Goal: Understand process/instructions: Learn how to perform a task or action

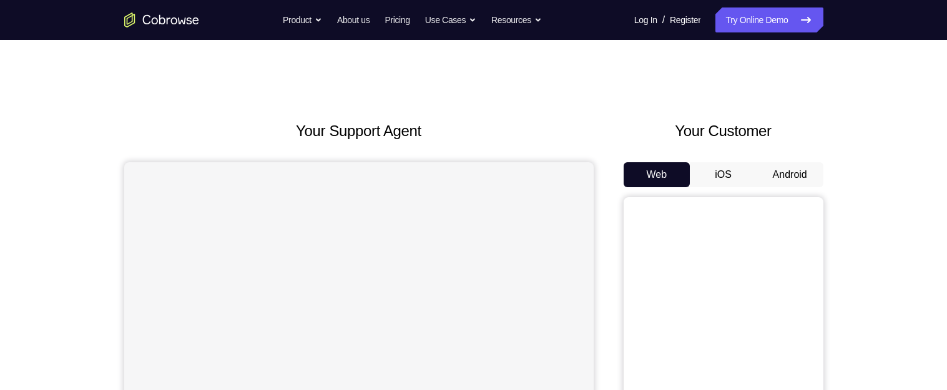
click at [776, 176] on button "Android" at bounding box center [789, 174] width 67 height 25
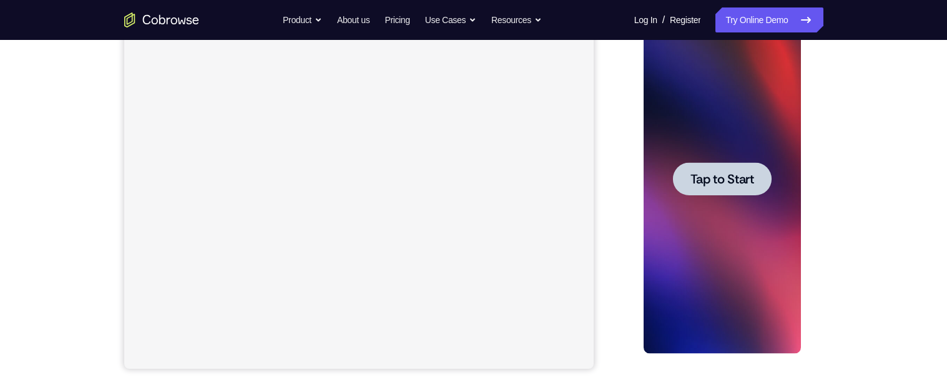
click at [729, 185] on span "Tap to Start" at bounding box center [722, 179] width 64 height 12
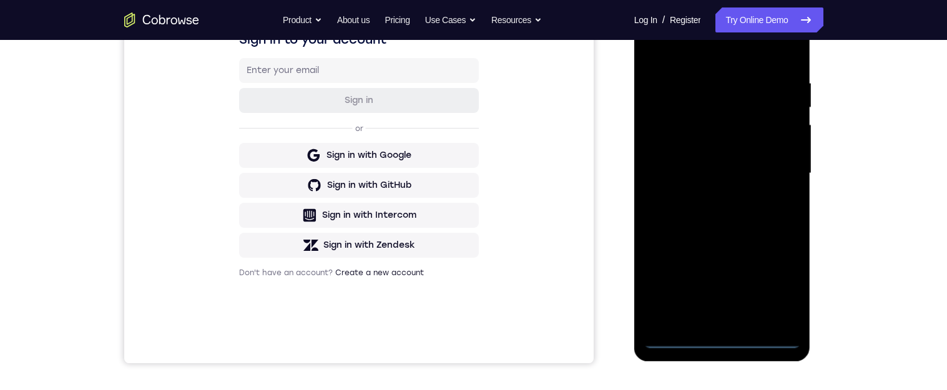
scroll to position [258, 0]
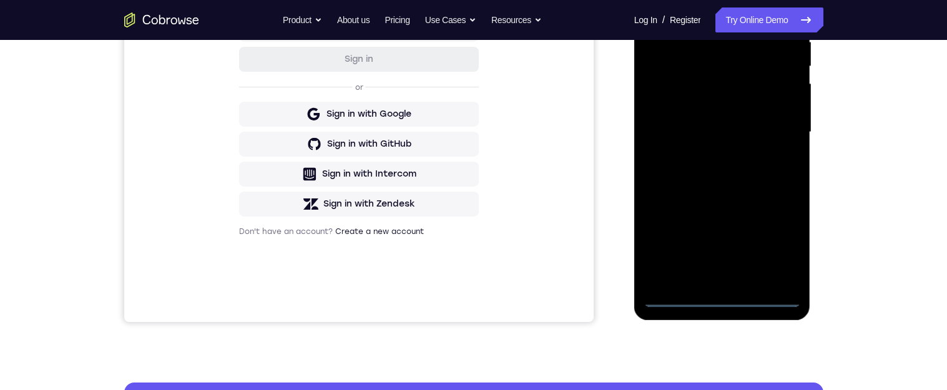
click at [723, 297] on div at bounding box center [721, 133] width 157 height 350
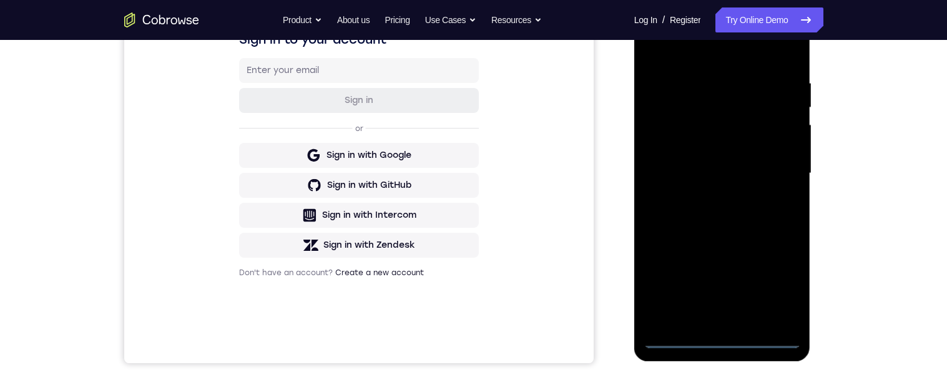
click at [786, 285] on div at bounding box center [721, 174] width 157 height 350
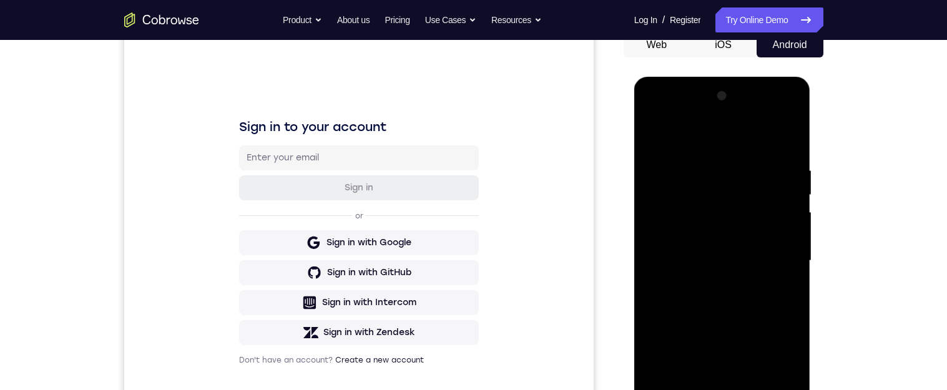
scroll to position [101, 0]
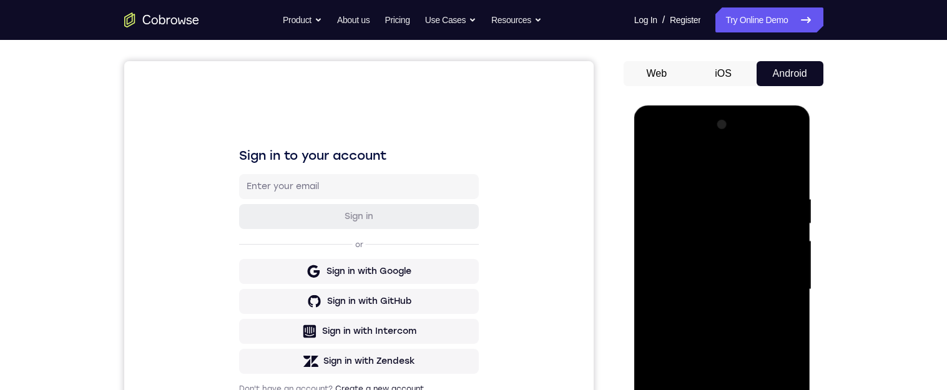
click at [714, 170] on div at bounding box center [721, 290] width 157 height 350
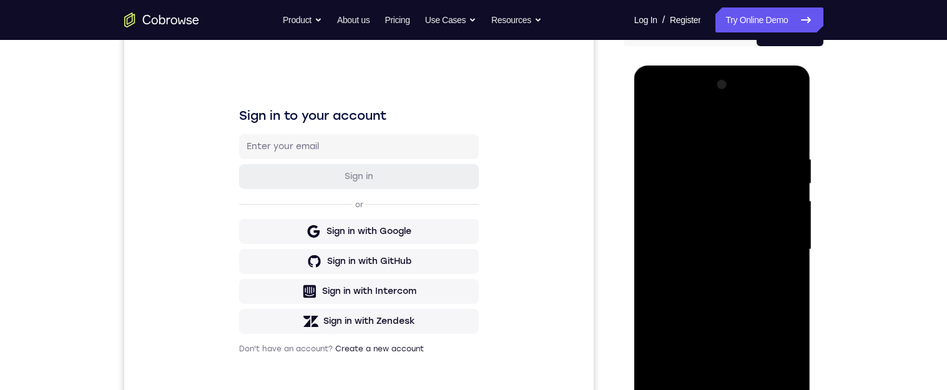
click at [776, 249] on div at bounding box center [721, 250] width 157 height 350
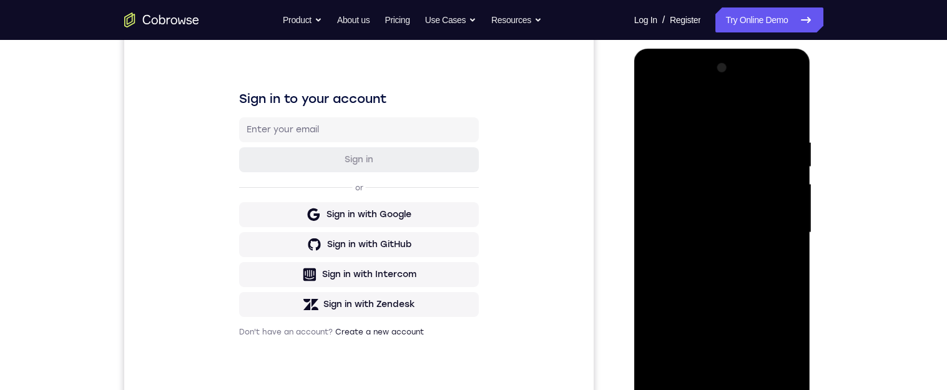
scroll to position [181, 0]
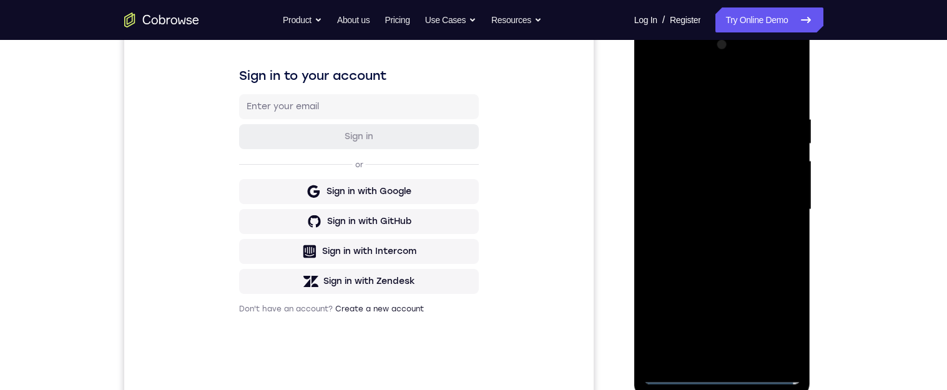
click at [716, 356] on div at bounding box center [721, 210] width 157 height 350
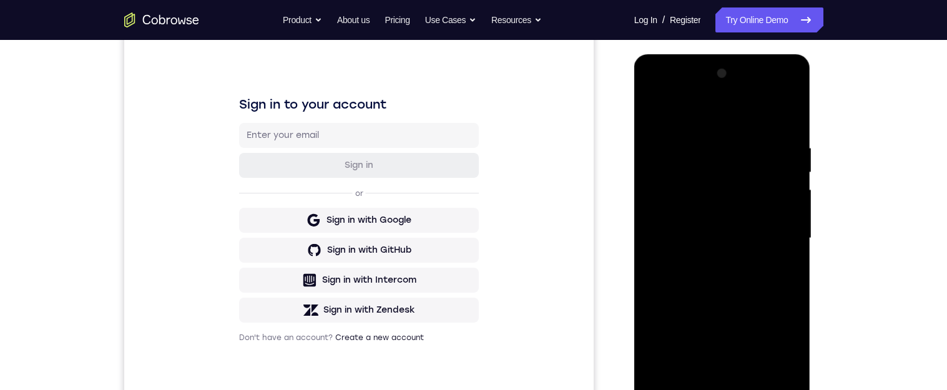
scroll to position [120, 0]
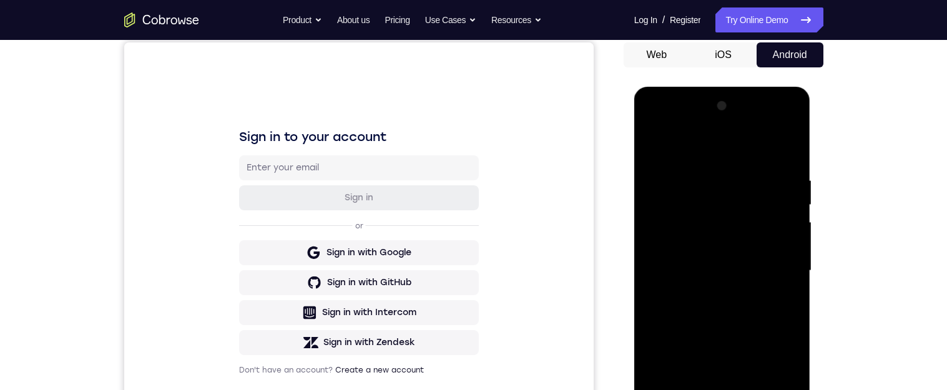
click at [755, 257] on div at bounding box center [721, 271] width 157 height 350
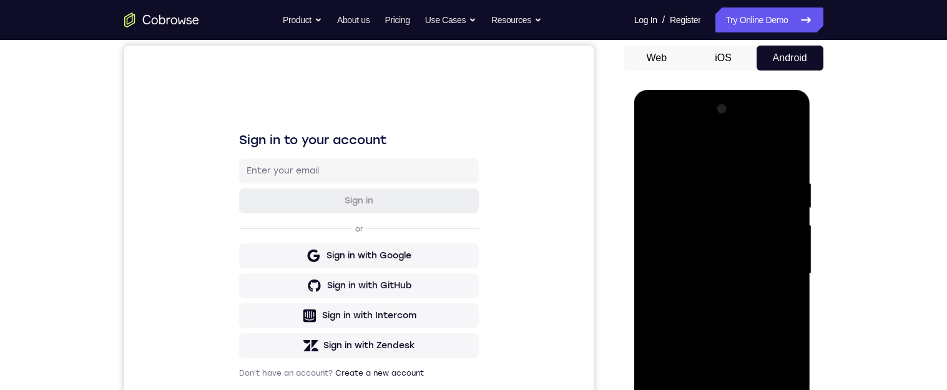
click at [675, 253] on div at bounding box center [721, 274] width 157 height 350
click at [722, 279] on div at bounding box center [721, 274] width 157 height 350
click at [731, 322] on div at bounding box center [721, 274] width 157 height 350
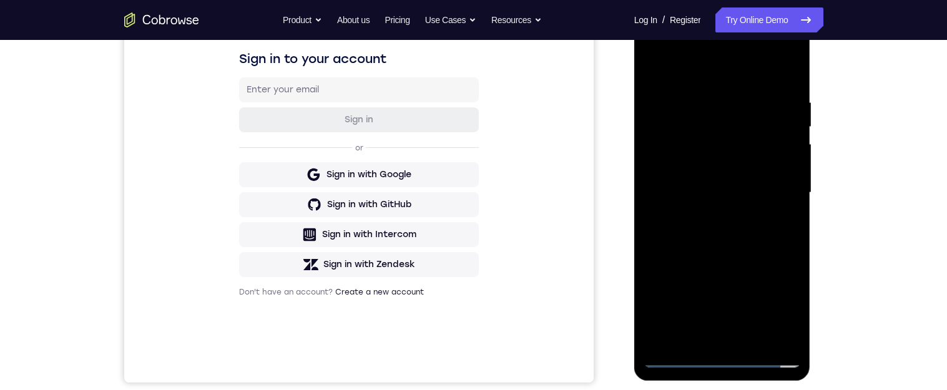
scroll to position [202, 0]
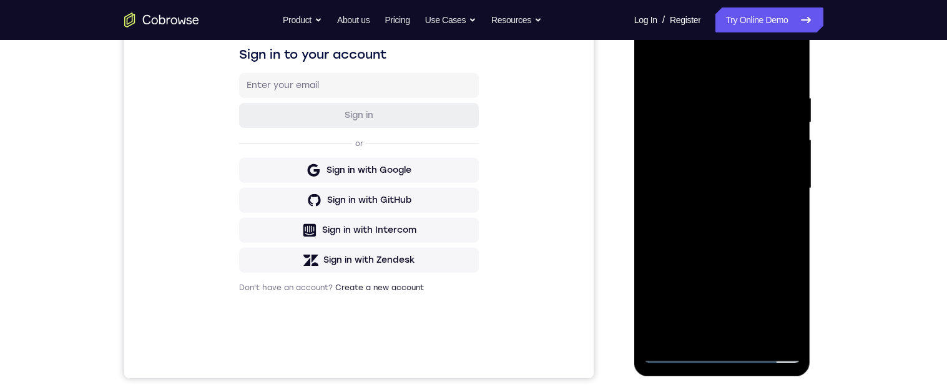
click at [793, 74] on div at bounding box center [721, 189] width 157 height 350
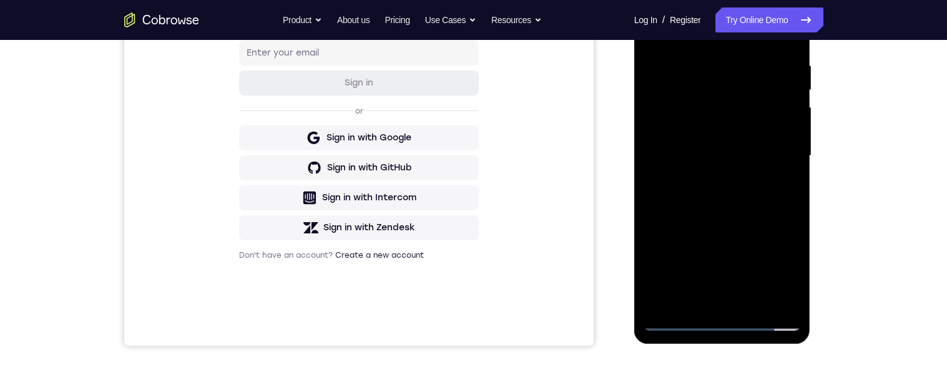
click at [755, 301] on div at bounding box center [721, 156] width 157 height 350
click at [725, 219] on div at bounding box center [721, 156] width 157 height 350
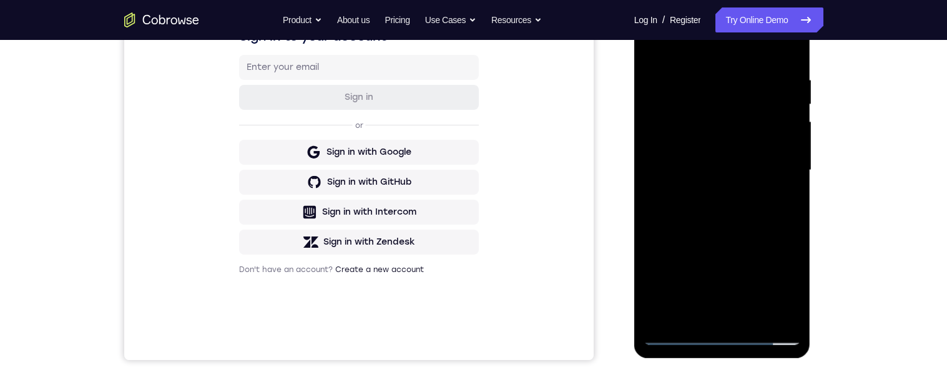
scroll to position [218, 0]
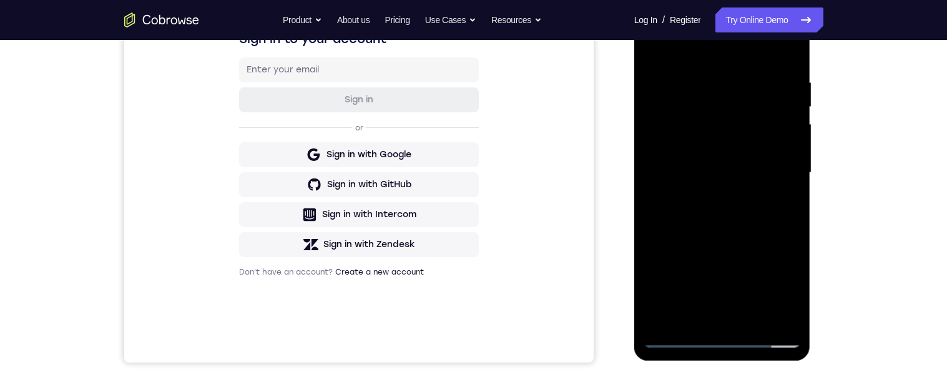
click at [724, 132] on div at bounding box center [721, 173] width 157 height 350
click at [730, 136] on div at bounding box center [721, 173] width 157 height 350
click at [735, 67] on div at bounding box center [721, 173] width 157 height 350
click at [729, 205] on div at bounding box center [721, 173] width 157 height 350
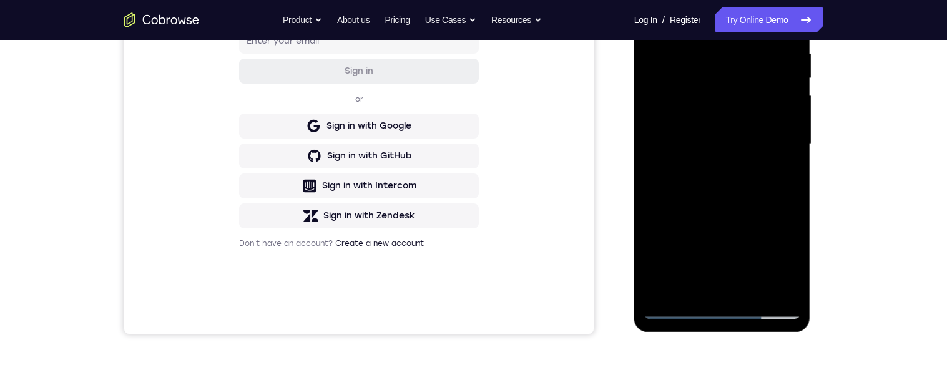
scroll to position [248, 0]
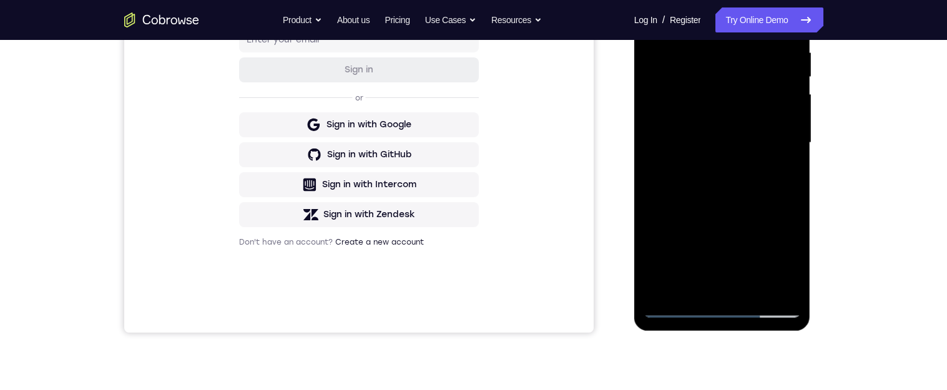
click at [723, 86] on div at bounding box center [721, 143] width 157 height 350
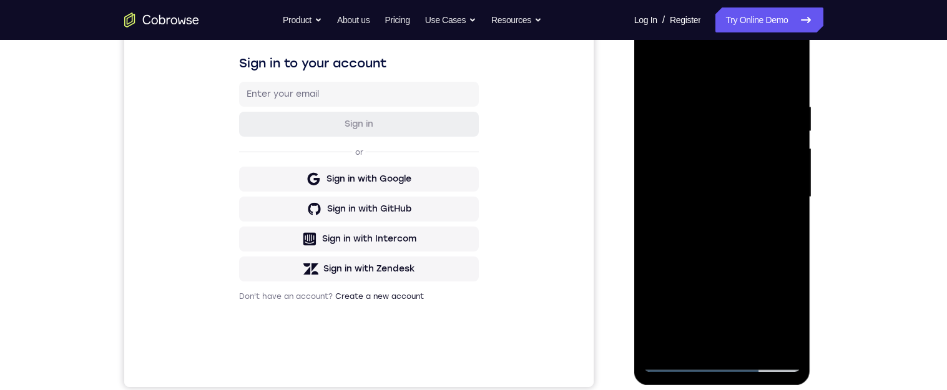
scroll to position [140, 0]
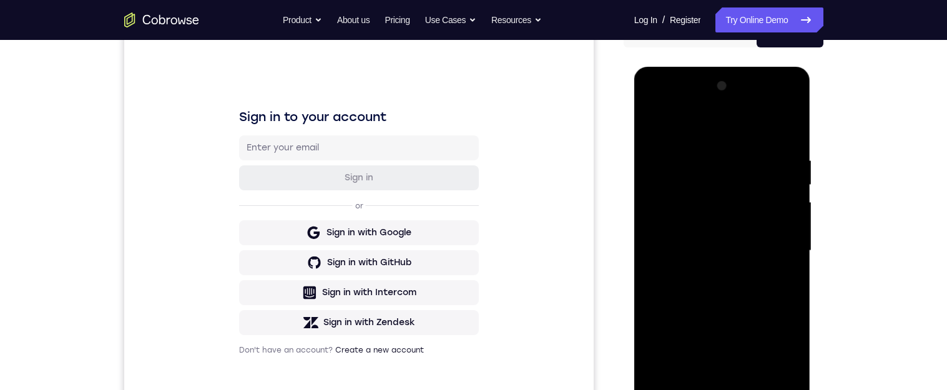
click at [738, 142] on div at bounding box center [721, 251] width 157 height 350
click at [697, 163] on div at bounding box center [721, 251] width 157 height 350
click at [670, 276] on div at bounding box center [721, 251] width 157 height 350
click at [653, 123] on div at bounding box center [721, 251] width 157 height 350
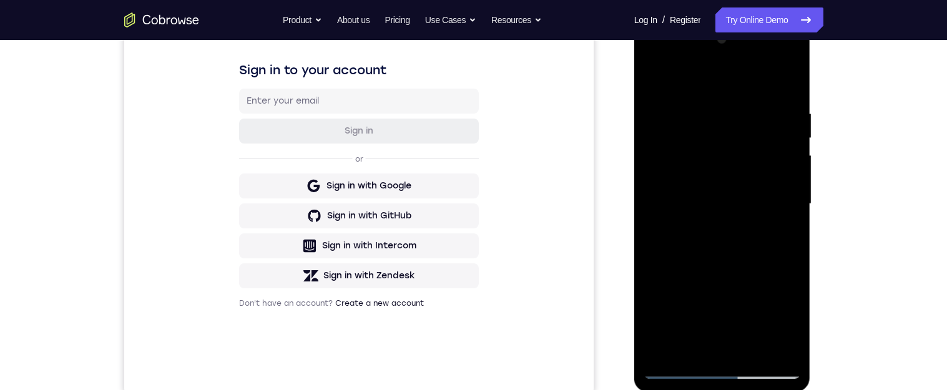
scroll to position [203, 0]
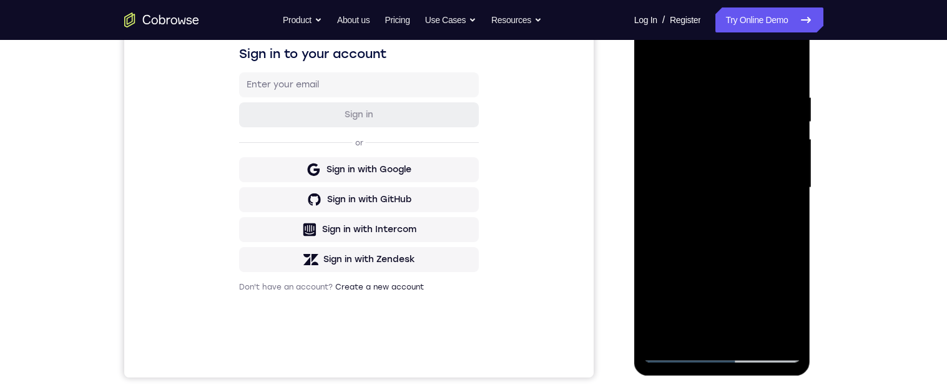
click at [724, 281] on div at bounding box center [721, 188] width 157 height 350
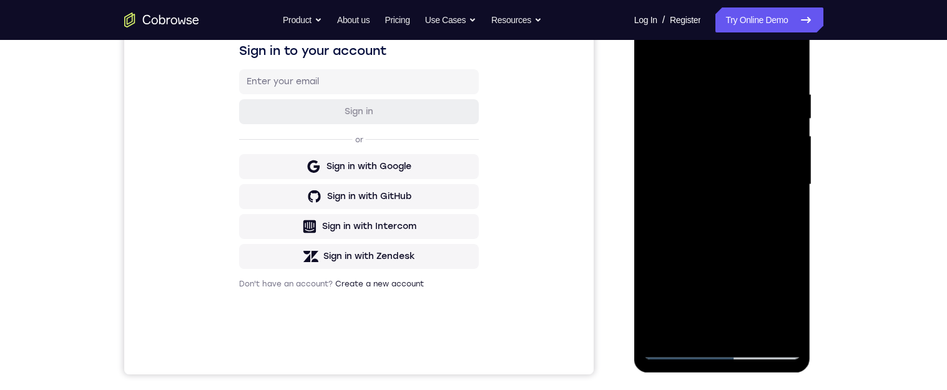
scroll to position [160, 0]
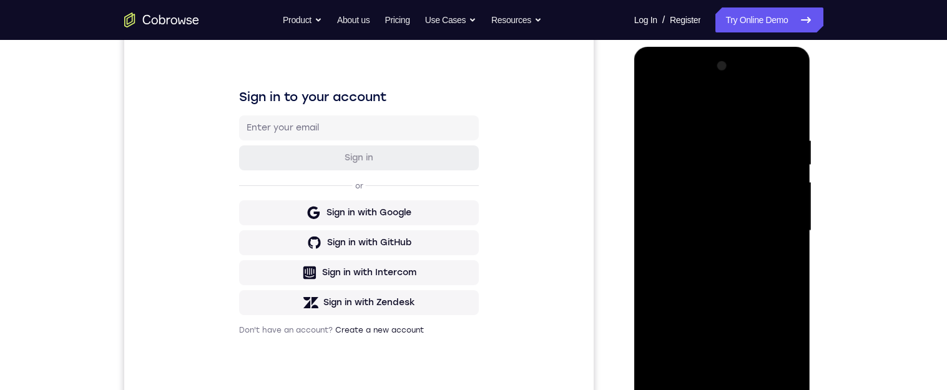
click at [653, 106] on div at bounding box center [721, 231] width 157 height 350
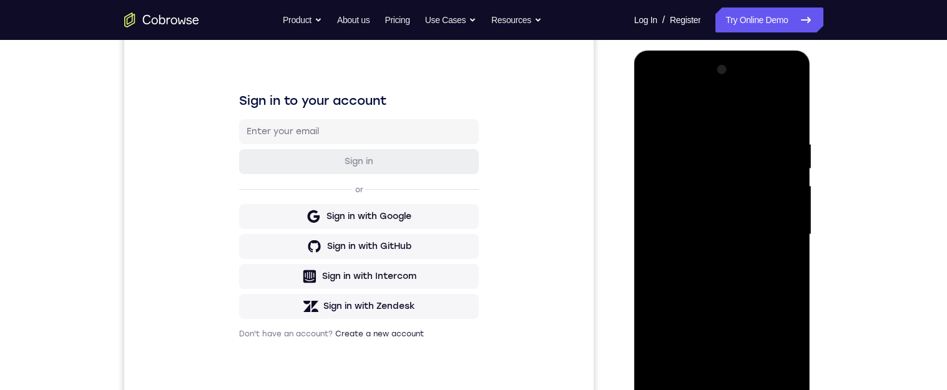
click at [653, 105] on div at bounding box center [721, 235] width 157 height 350
click at [652, 108] on div at bounding box center [721, 235] width 157 height 350
click at [653, 102] on div at bounding box center [721, 235] width 157 height 350
click at [654, 109] on div at bounding box center [721, 235] width 157 height 350
click at [656, 108] on div at bounding box center [721, 235] width 157 height 350
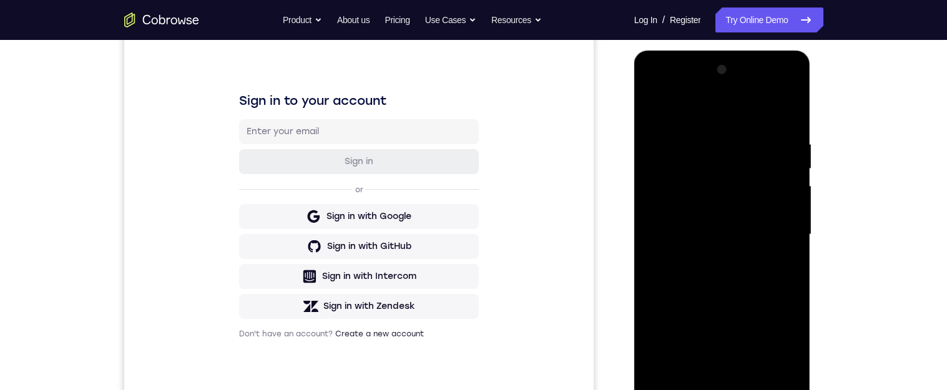
scroll to position [314, 0]
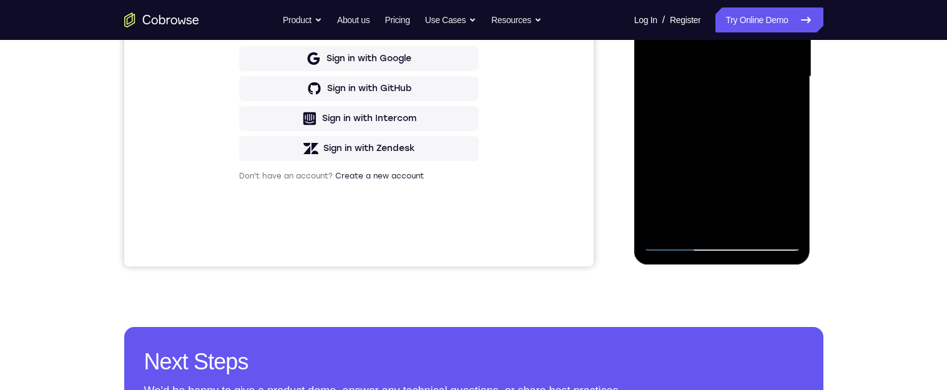
click at [723, 247] on div at bounding box center [721, 77] width 157 height 350
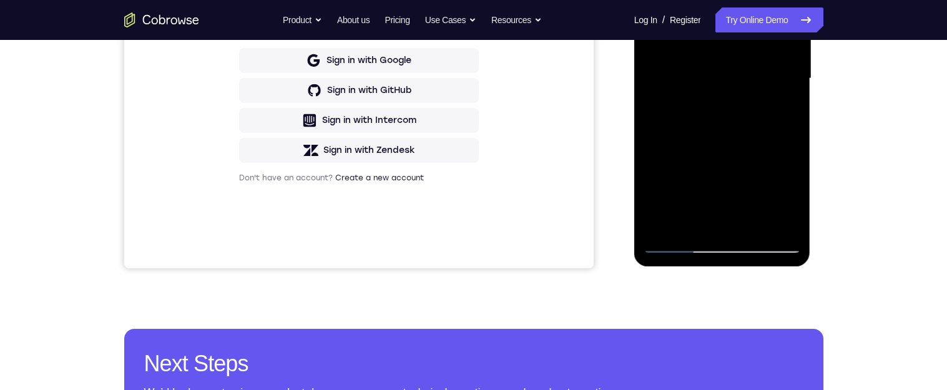
scroll to position [139, 0]
